Goal: Transaction & Acquisition: Purchase product/service

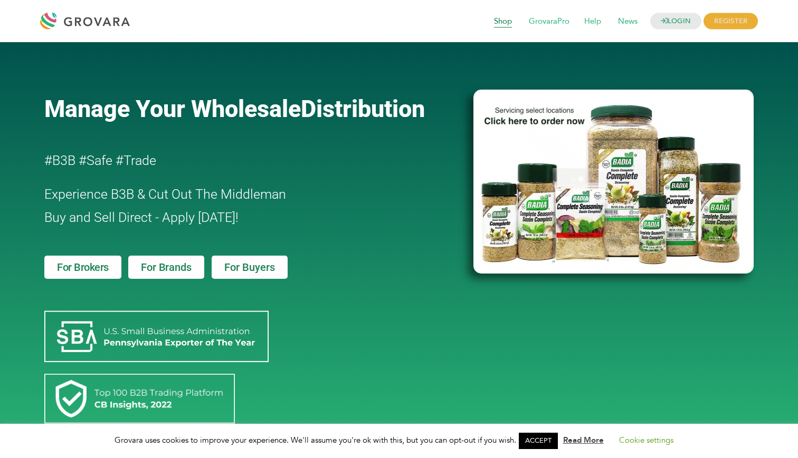
click at [504, 23] on span "Shop" at bounding box center [502, 22] width 33 height 20
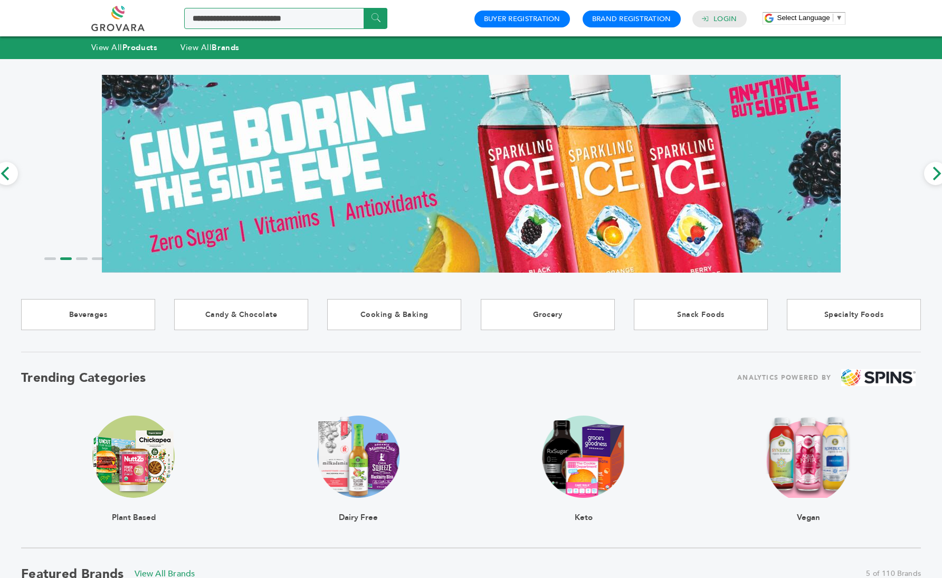
click at [261, 15] on input "Search a product or brand..." at bounding box center [285, 18] width 203 height 21
type input "****"
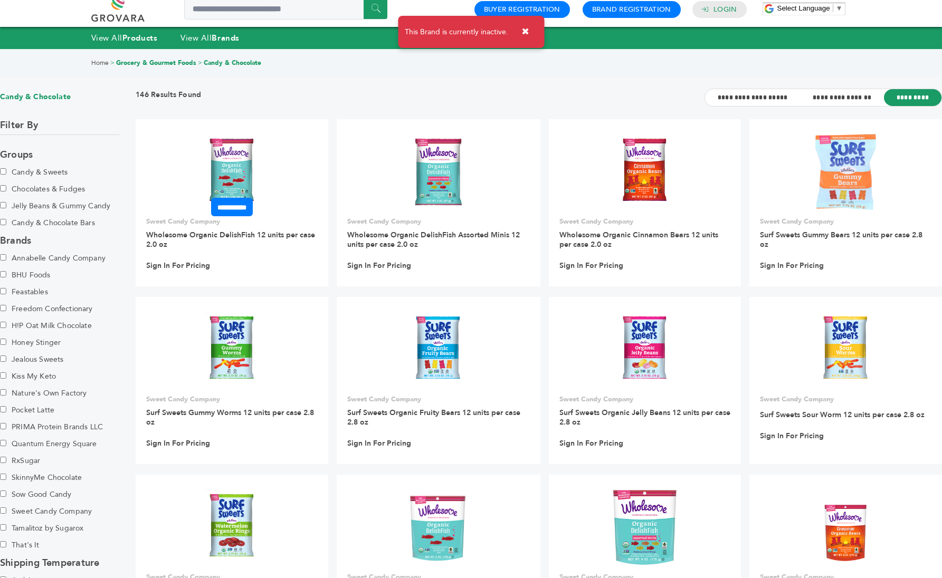
scroll to position [3, 0]
